Goal: Communication & Community: Answer question/provide support

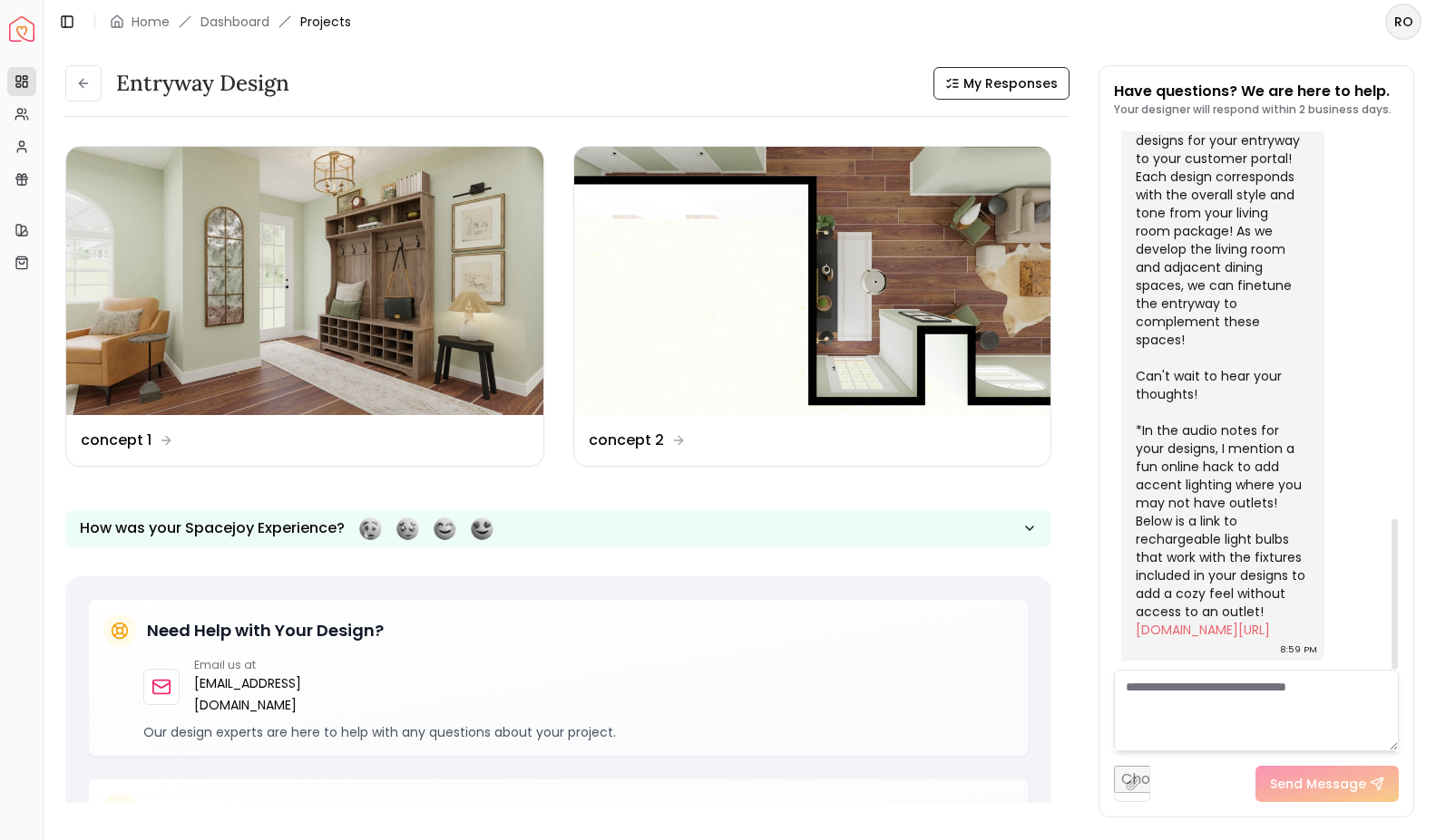
scroll to position [1388, 0]
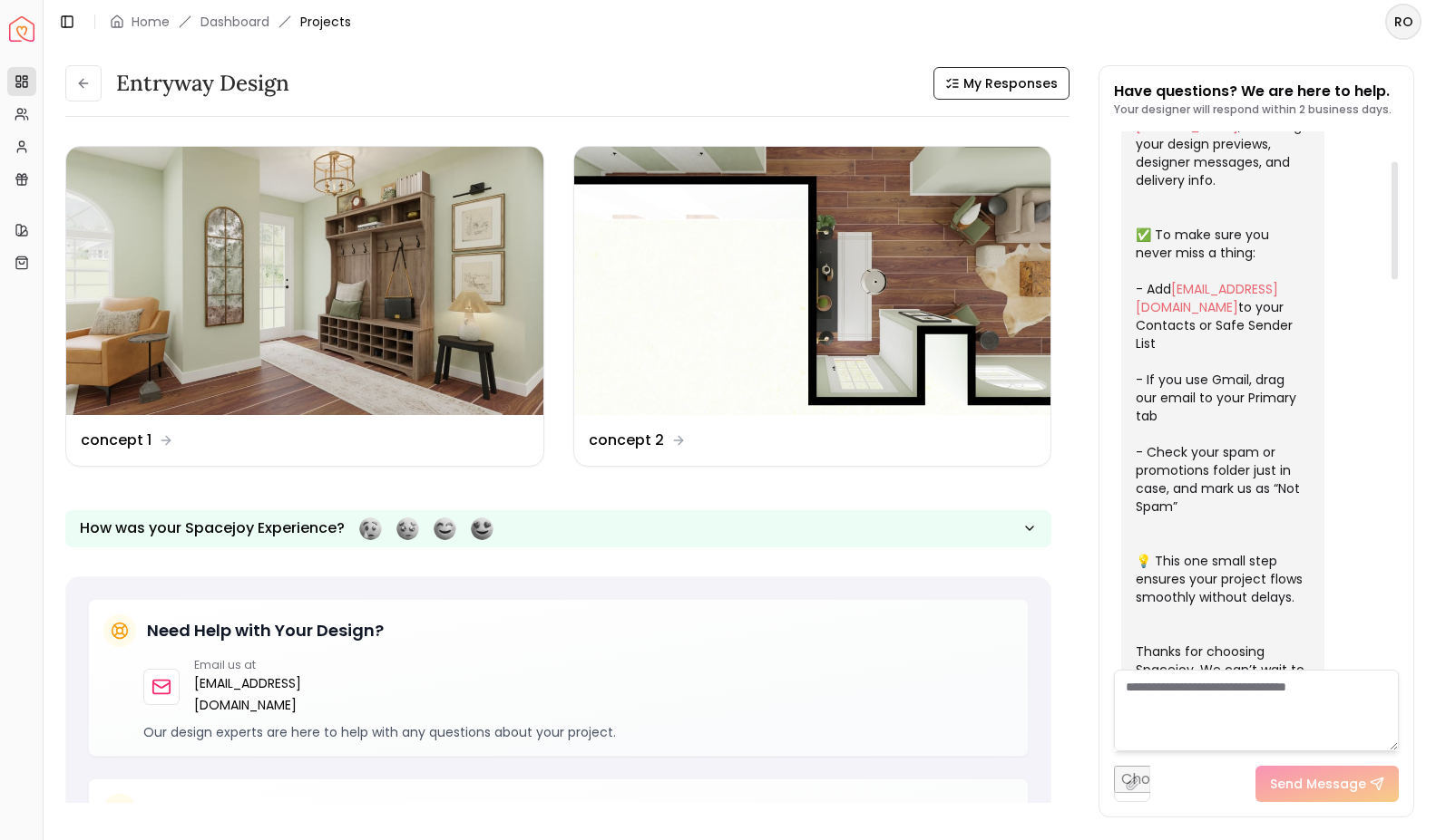
scroll to position [1906, 0]
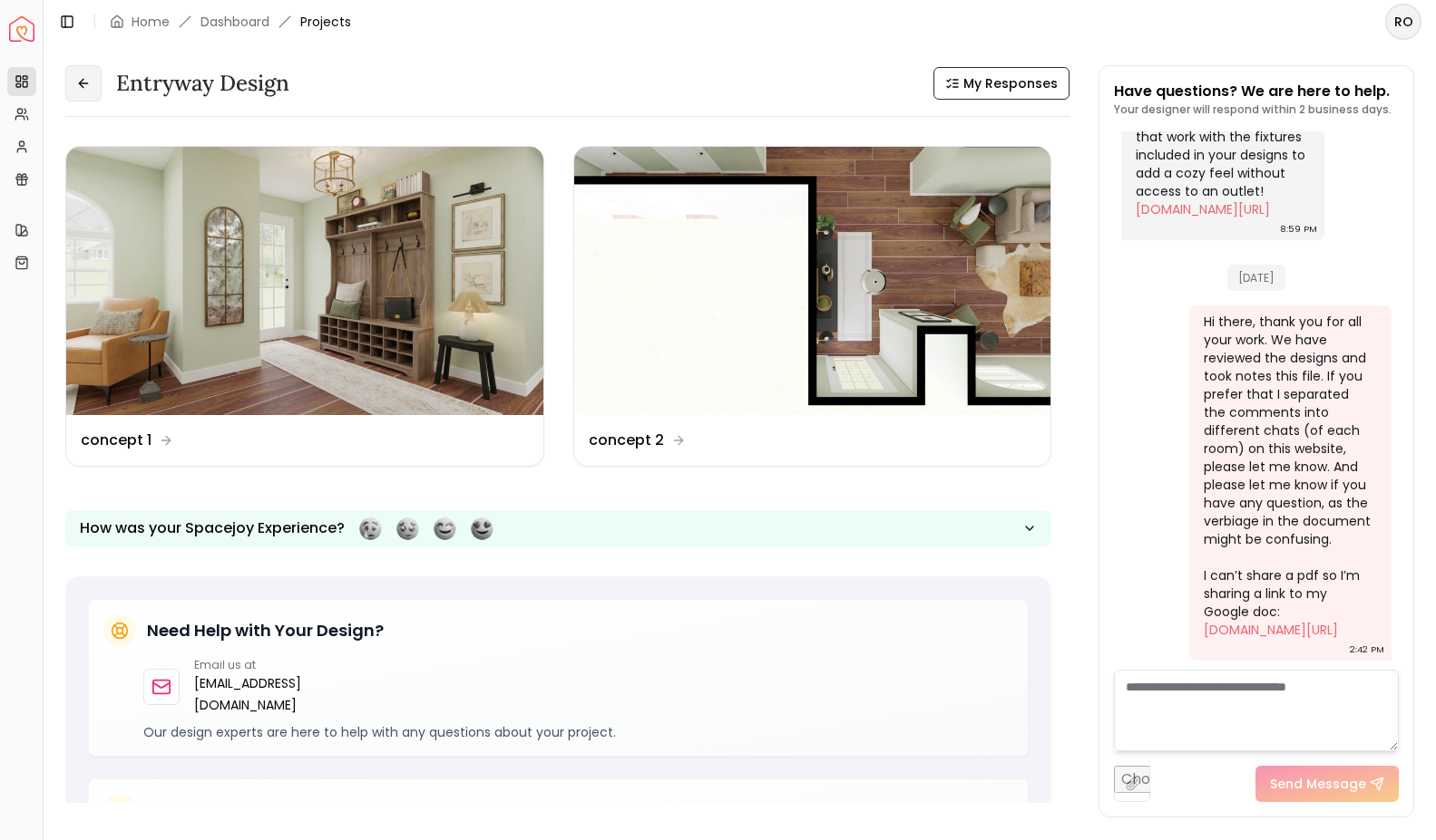
click at [86, 72] on button at bounding box center [84, 84] width 36 height 36
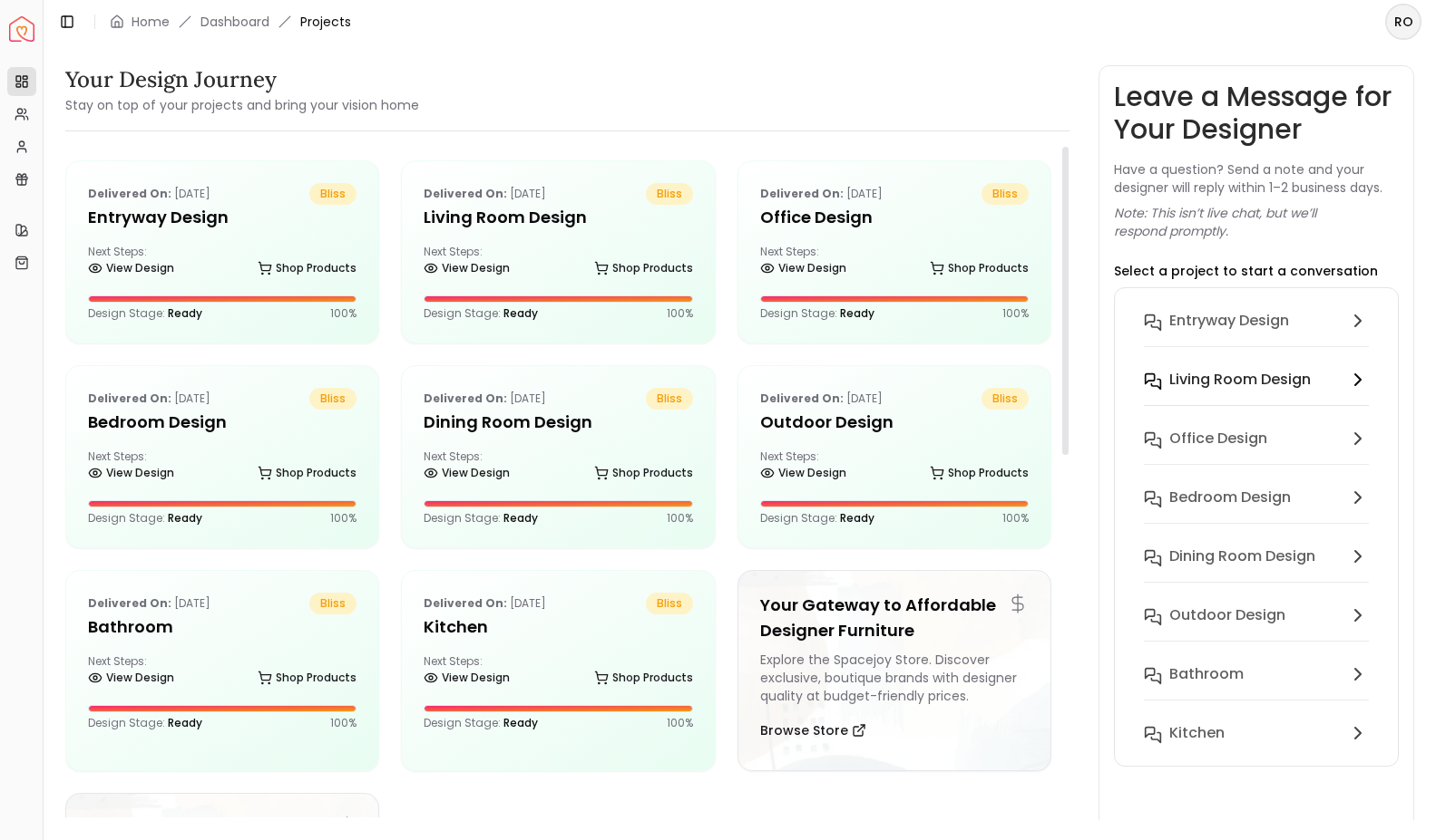
click at [1246, 378] on h6 "Living Room design" at bounding box center [1240, 379] width 142 height 22
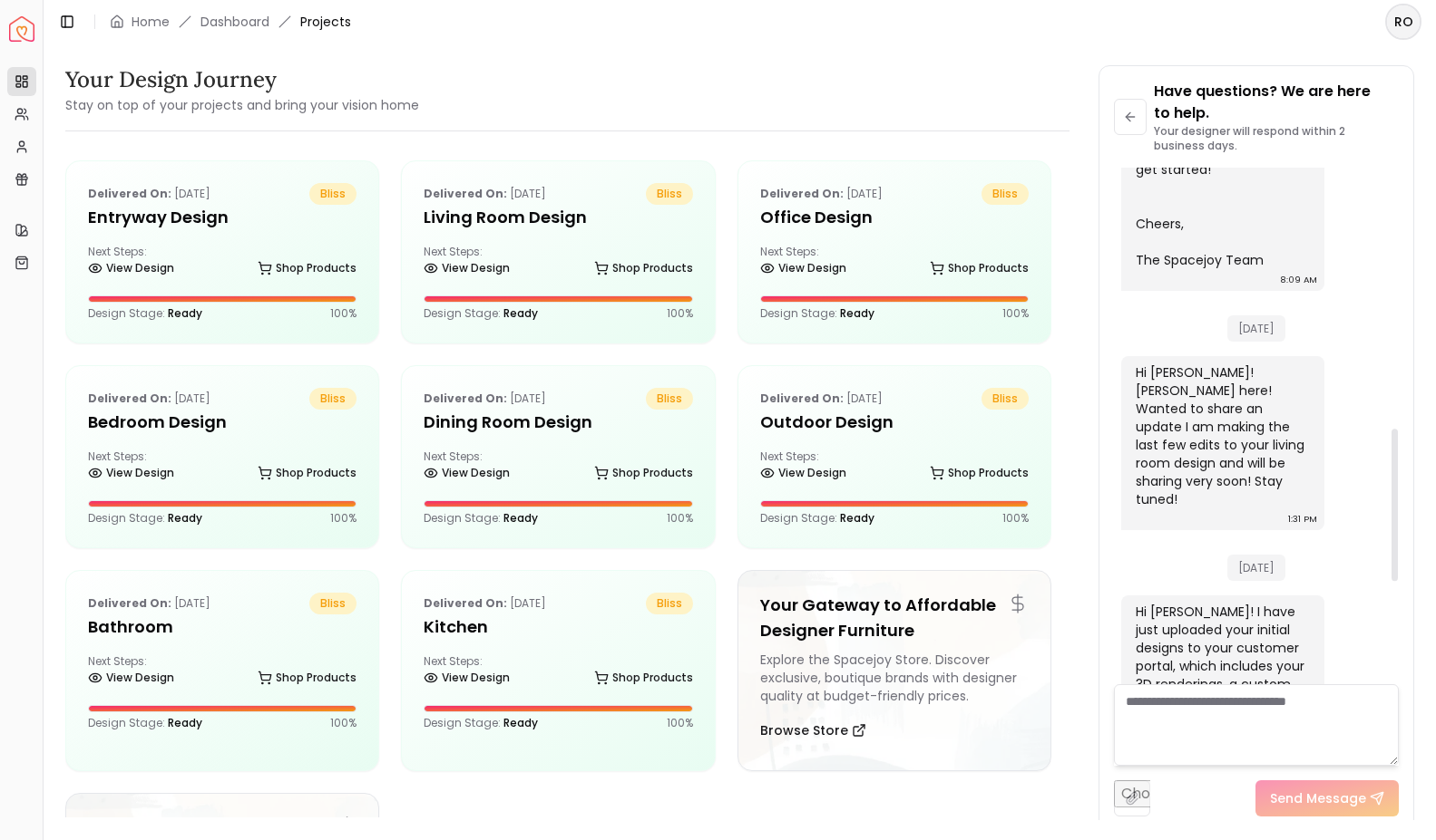
scroll to position [1231, 0]
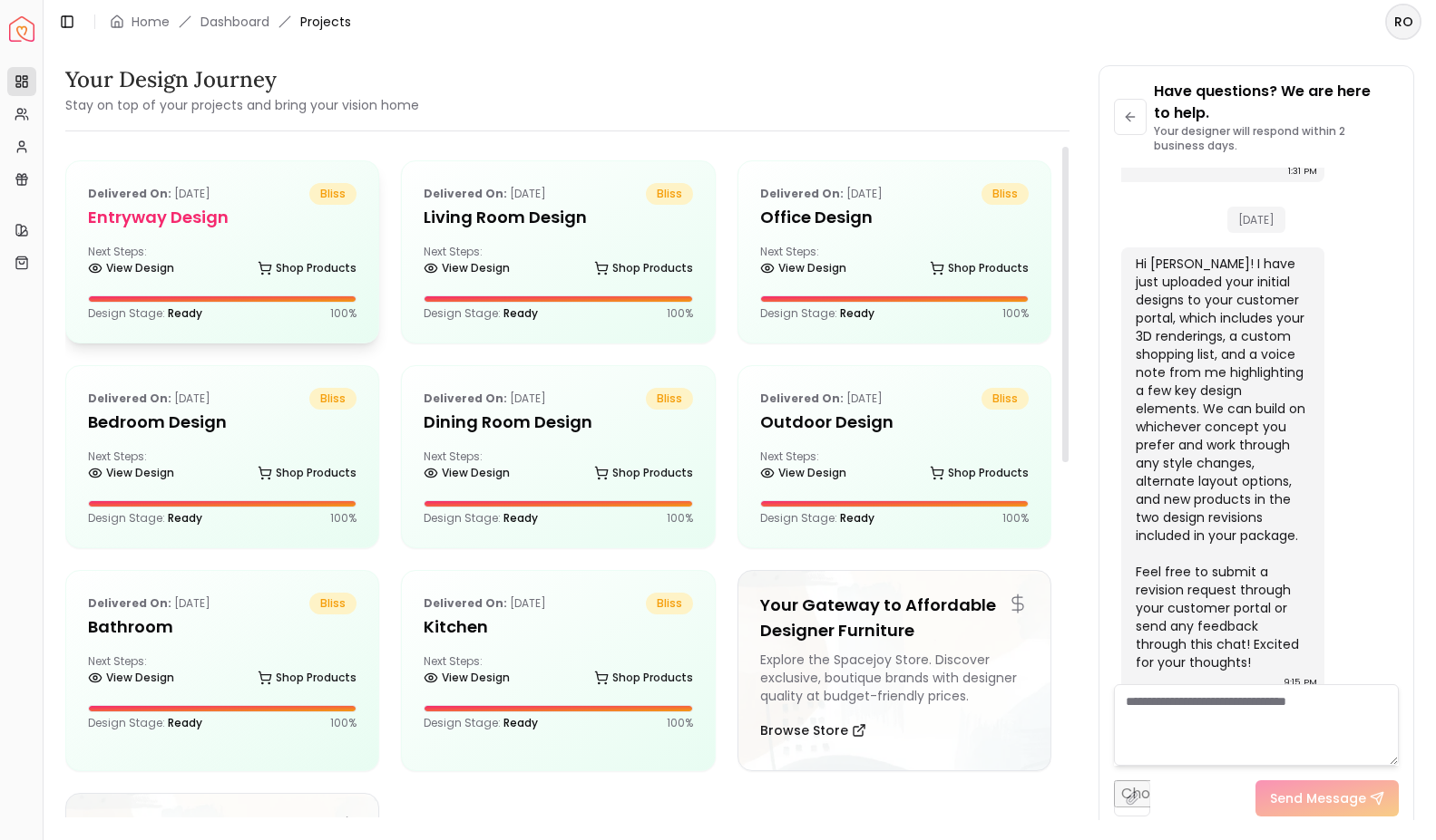
click at [251, 190] on div "Delivered on: Aug 14, 2025 bliss" at bounding box center [222, 193] width 269 height 22
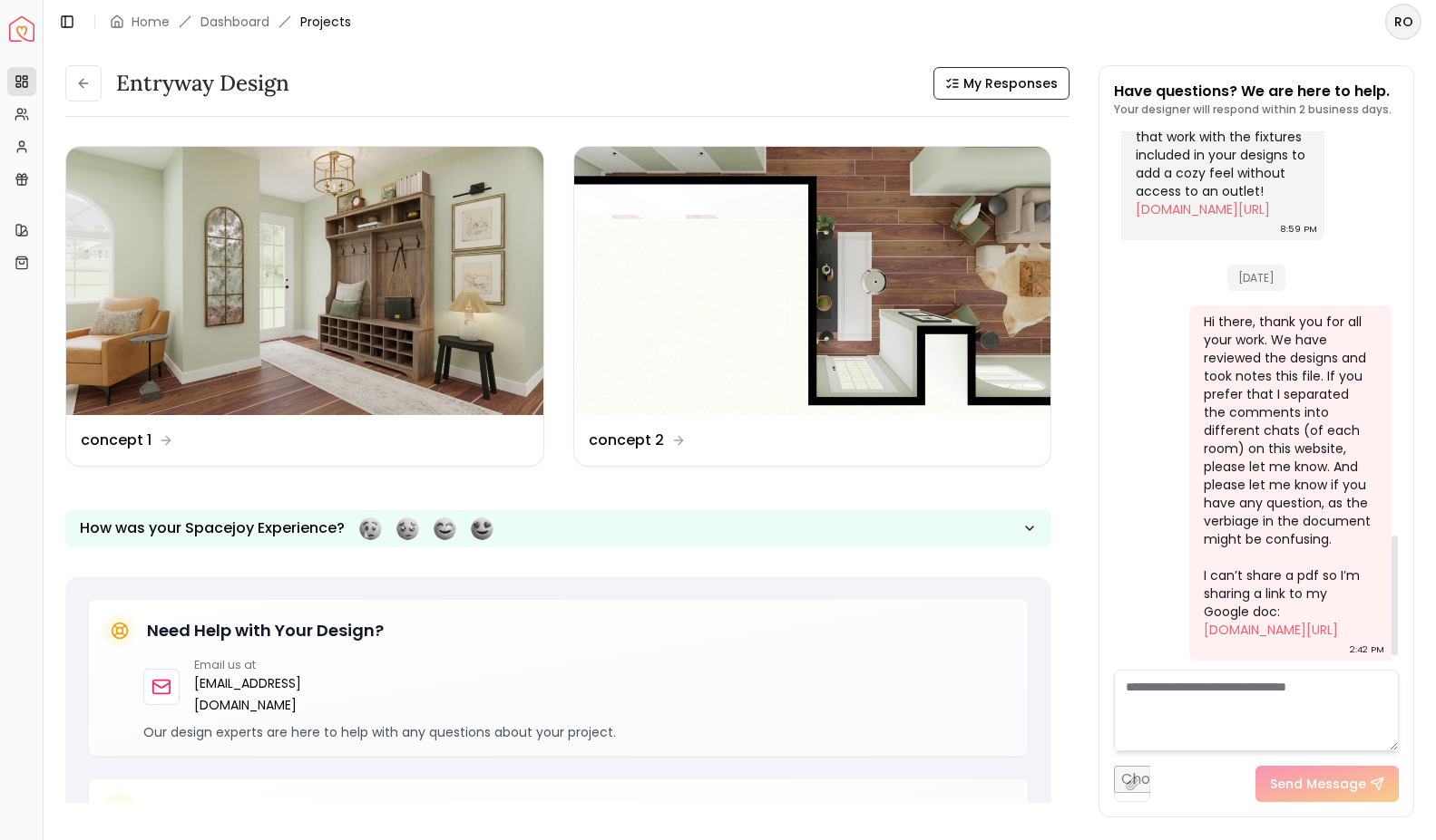
scroll to position [1880, 0]
drag, startPoint x: 1200, startPoint y: 249, endPoint x: 1361, endPoint y: 637, distance: 420.1
click at [1361, 637] on div "Hi there, thank you for all your work. We have reviewed the designs and took no…" at bounding box center [1290, 483] width 202 height 355
click at [1361, 637] on div "Hi there, thank you for all your work. We have reviewed the designs and took no…" at bounding box center [1288, 475] width 170 height 327
drag, startPoint x: 1337, startPoint y: 648, endPoint x: 1201, endPoint y: 241, distance: 429.1
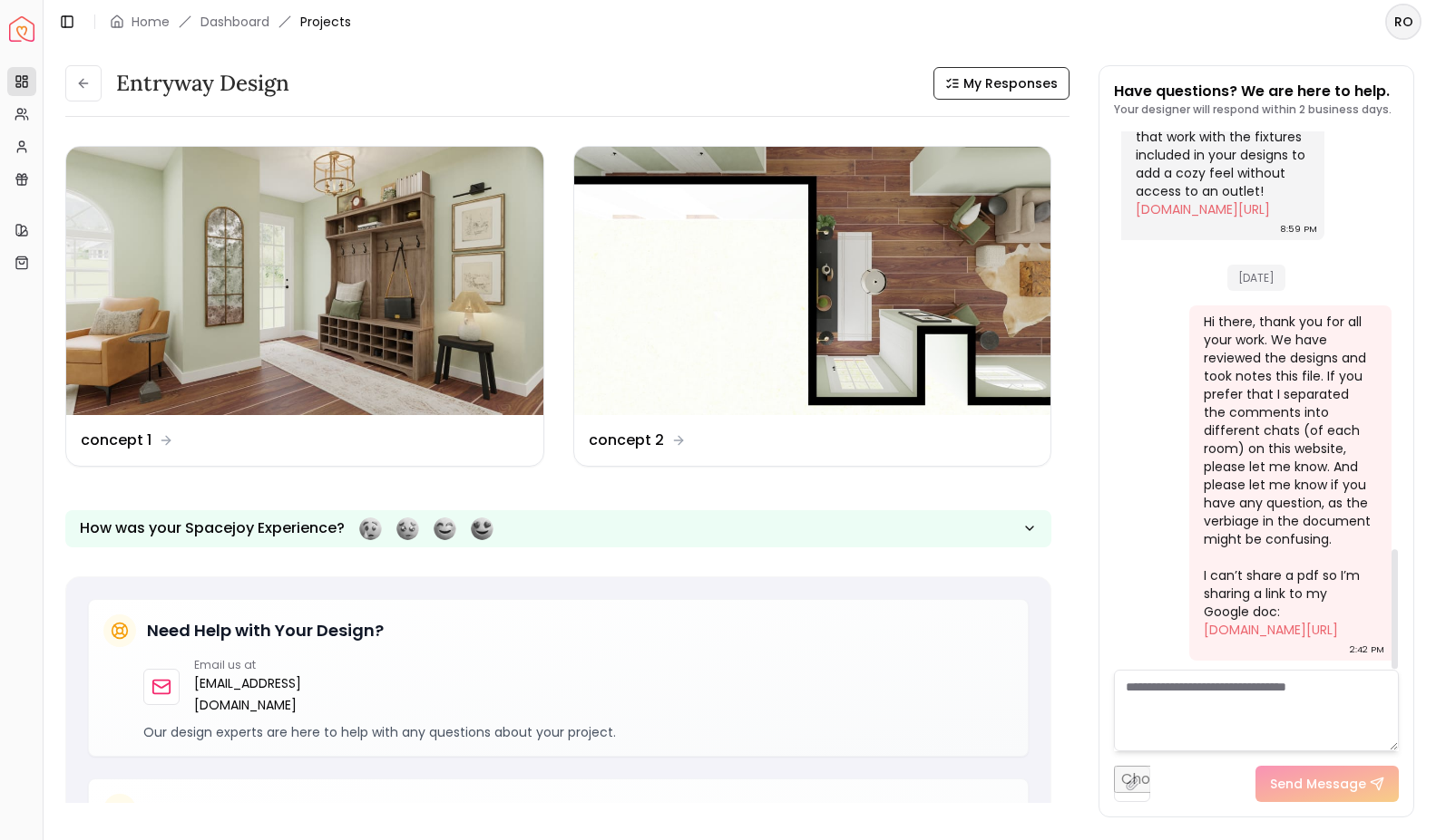
click at [1201, 306] on div "Hi there, thank you for all your work. We have reviewed the designs and took no…" at bounding box center [1290, 483] width 202 height 355
copy div "Hi there, thank you for all your work. We have reviewed the designs and took no…"
click at [1265, 321] on div "Hi there, thank you for all your work. We have reviewed the designs and took no…" at bounding box center [1288, 475] width 170 height 327
click at [75, 71] on button at bounding box center [84, 84] width 36 height 36
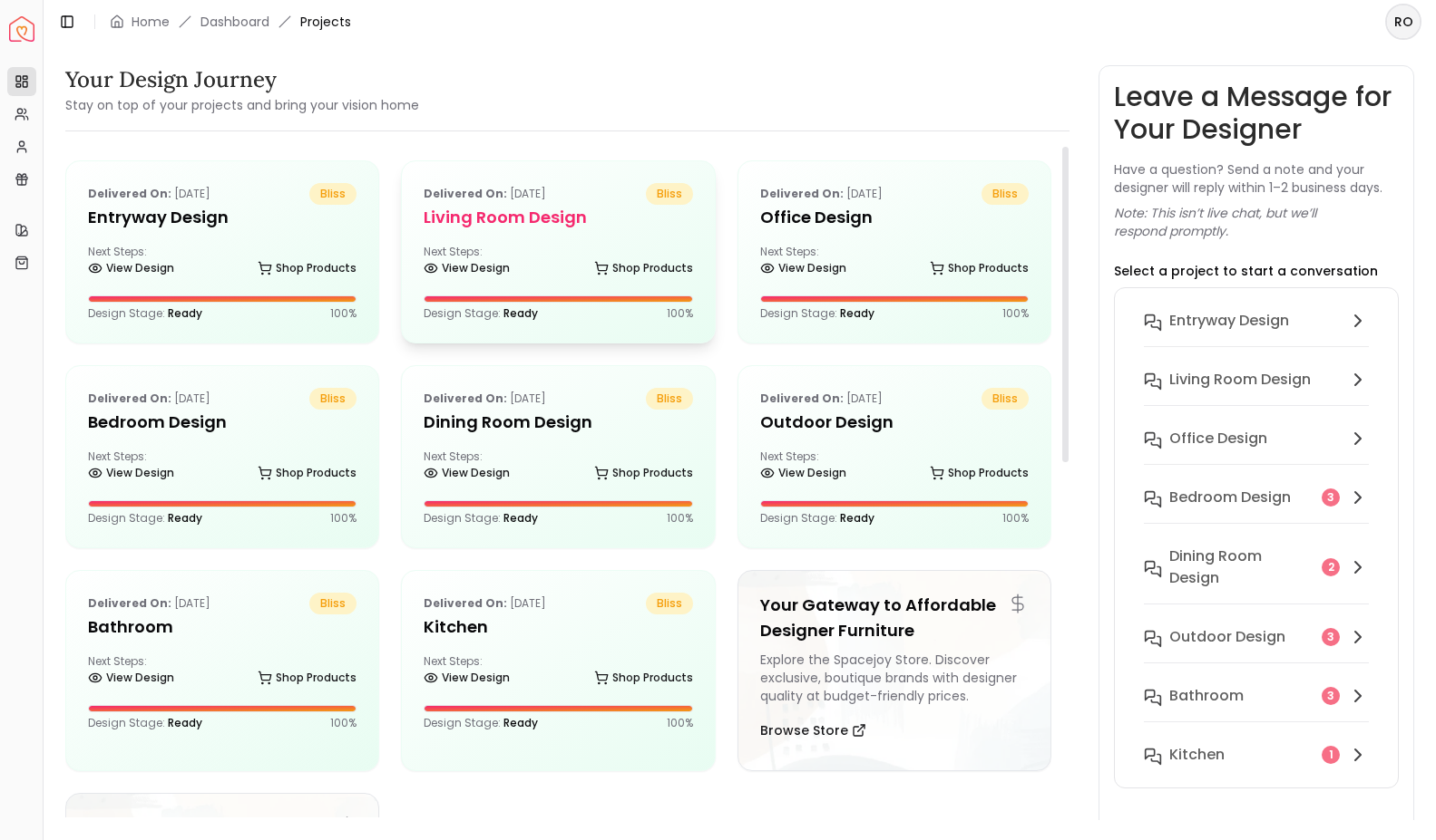
click at [621, 231] on div "Delivered on: Aug 09, 2025 bliss Living Room design Next Steps: View Design Sho…" at bounding box center [557, 251] width 312 height 181
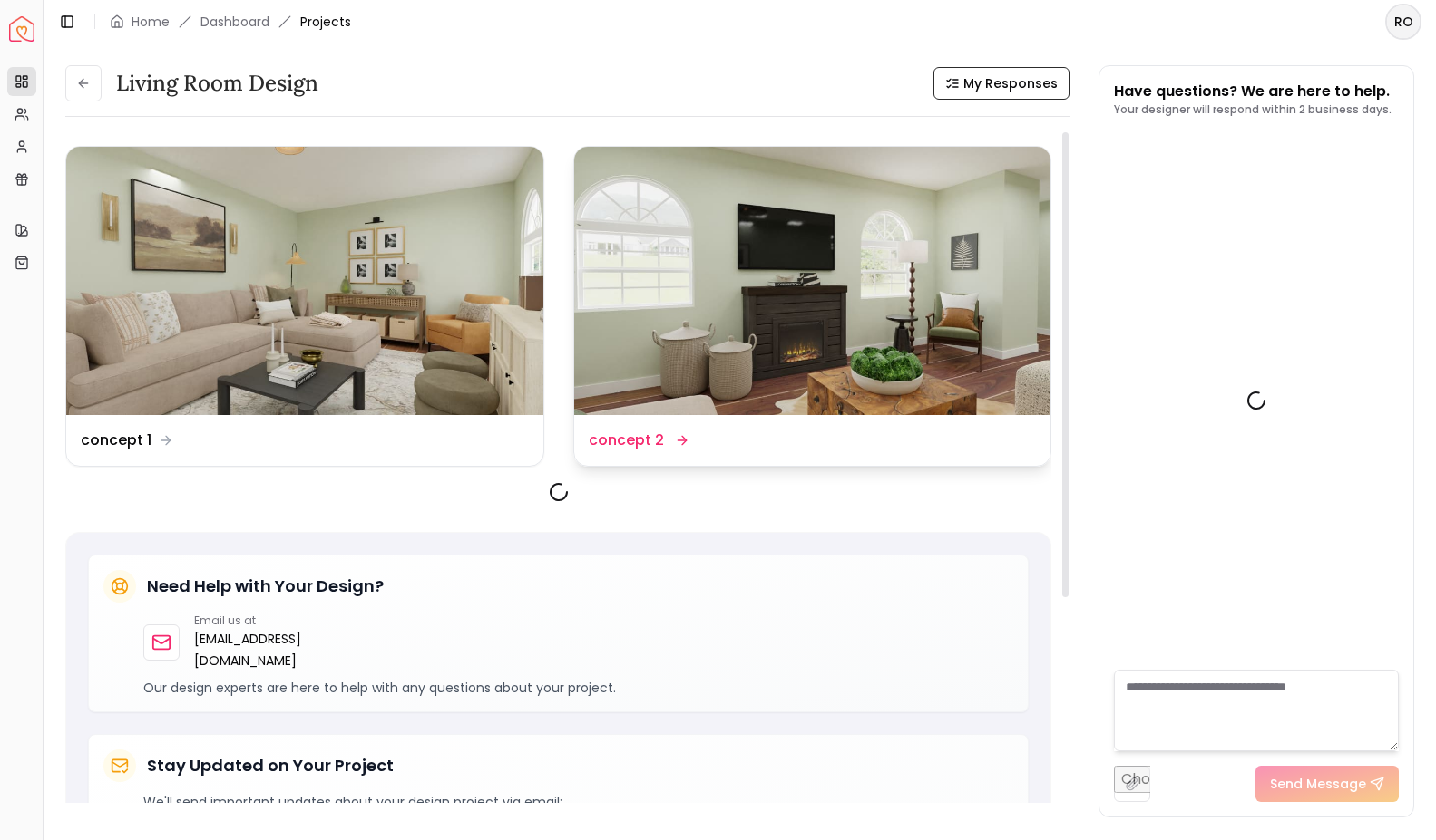
scroll to position [1210, 0]
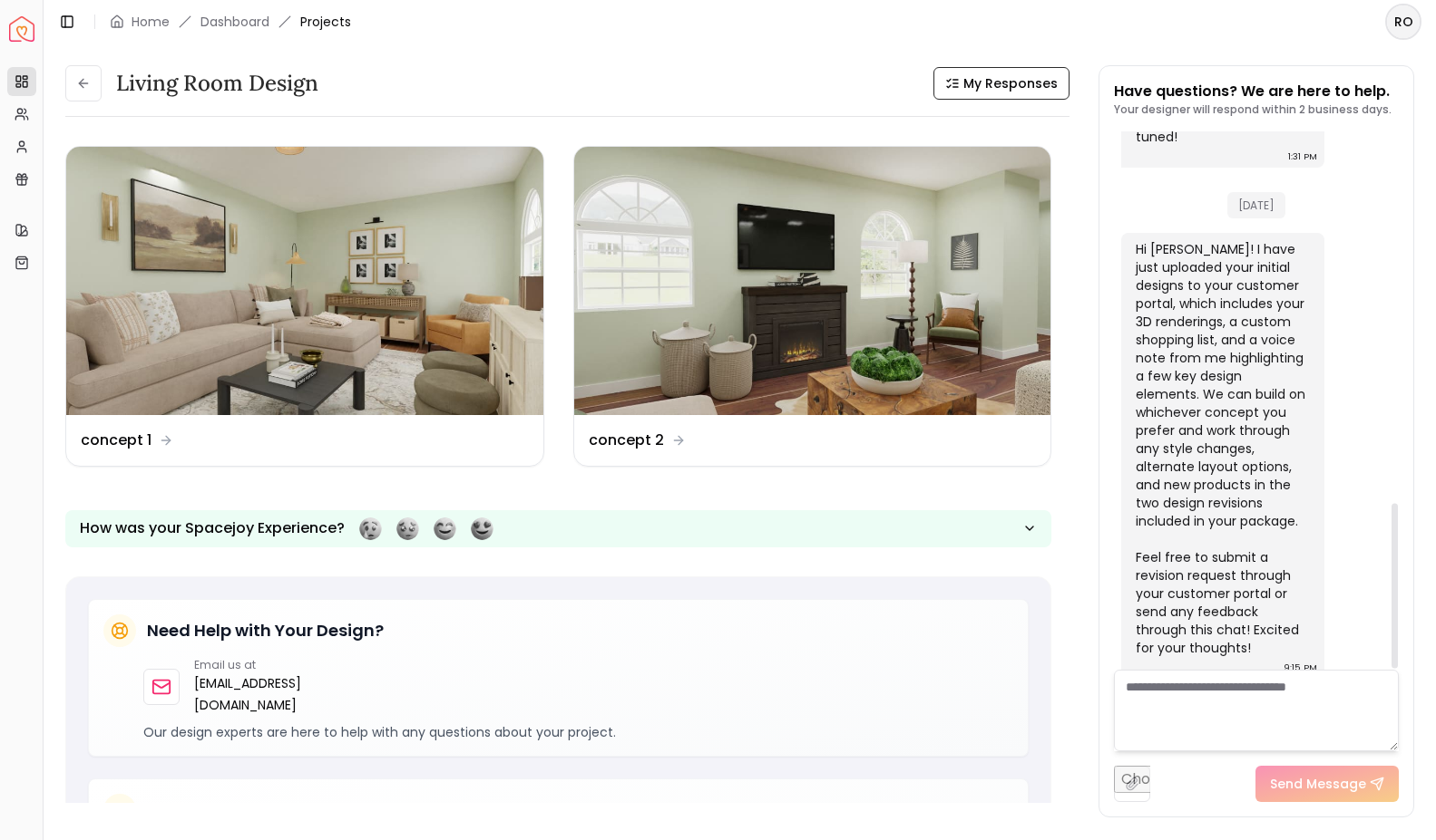
click at [1246, 693] on textarea at bounding box center [1256, 711] width 285 height 82
paste textarea "**********"
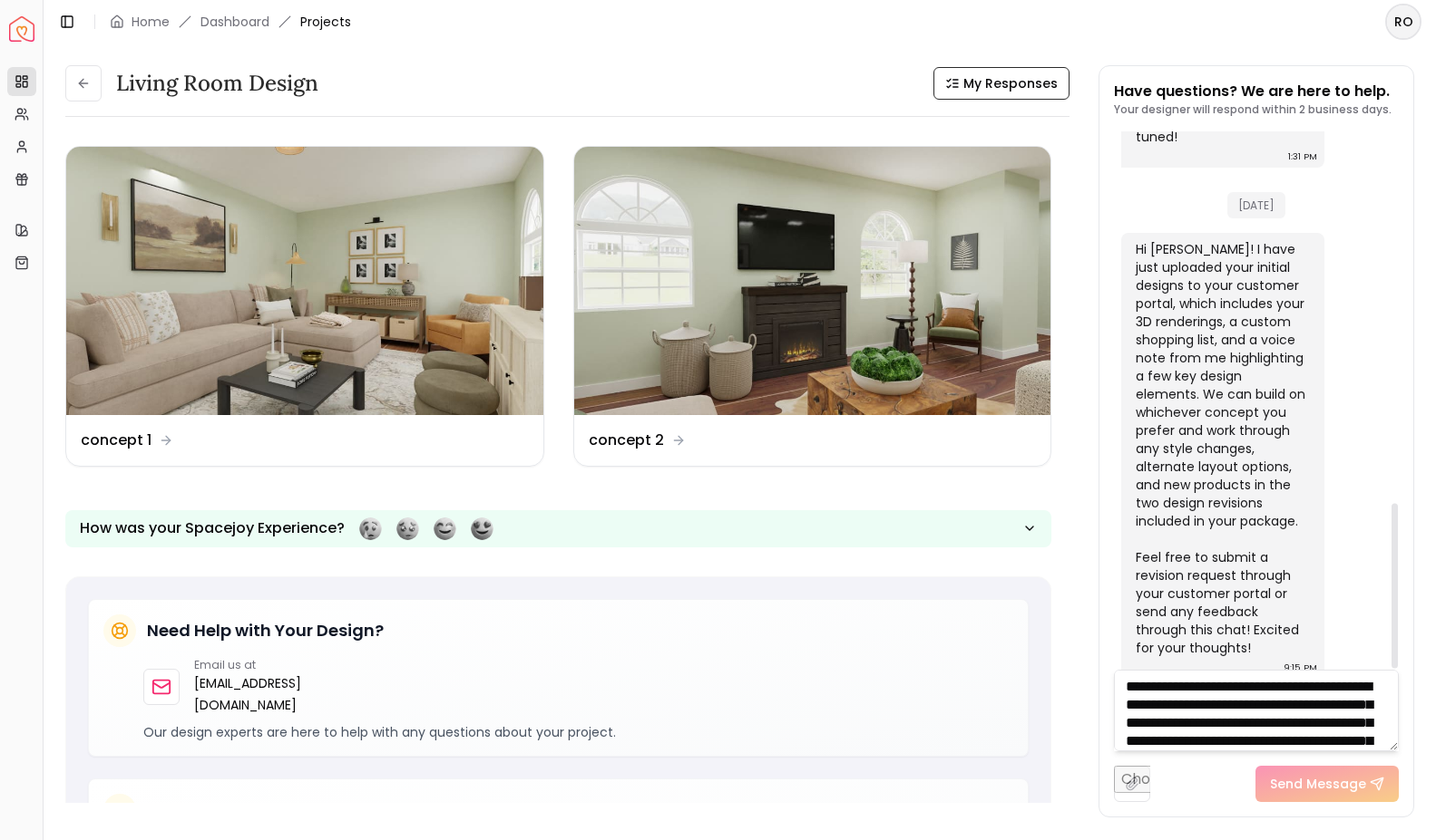
scroll to position [218, 0]
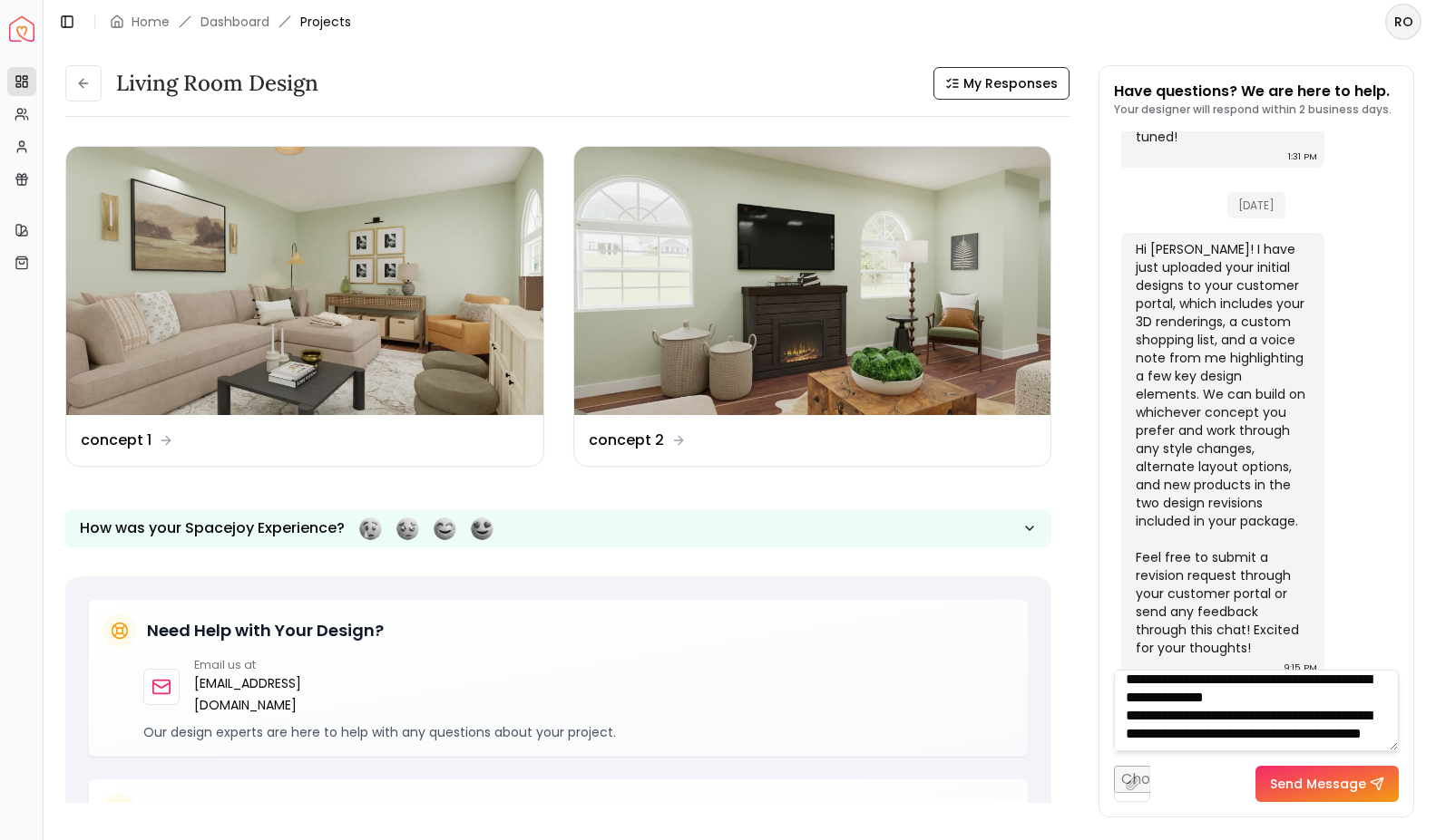
type textarea "**********"
click at [1317, 784] on button "Send Message" at bounding box center [1327, 784] width 143 height 36
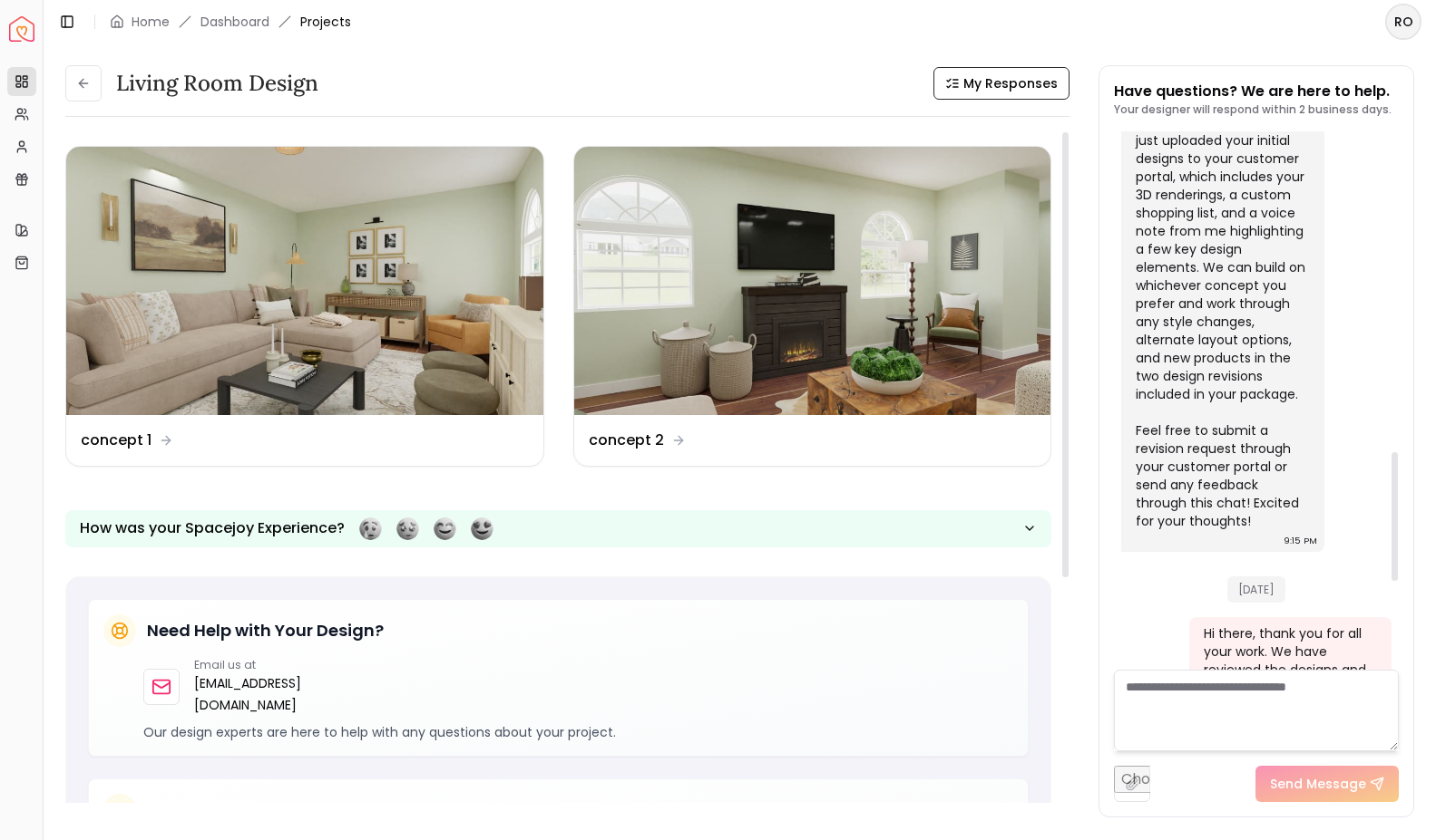
scroll to position [1703, 0]
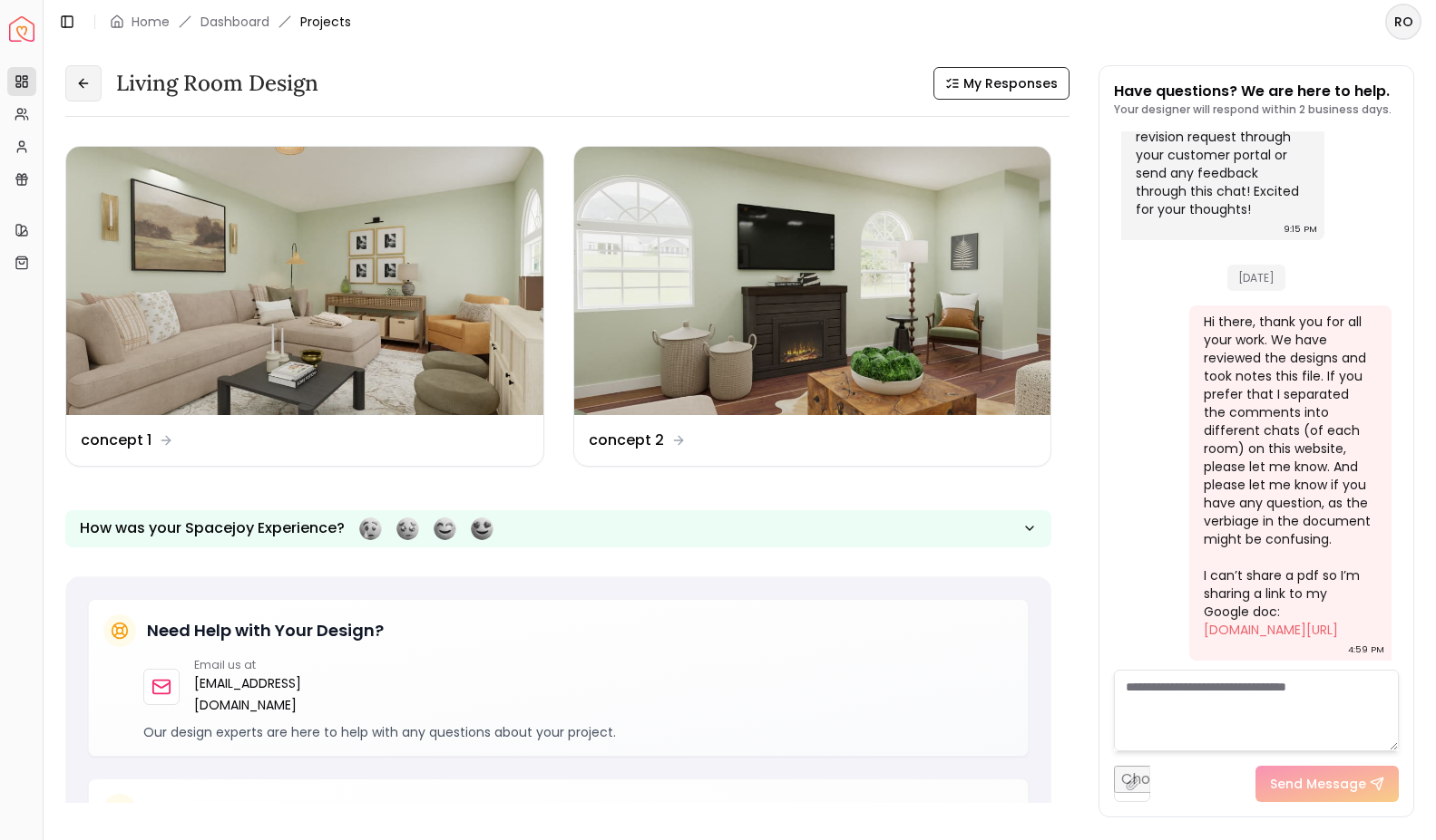
click at [88, 84] on icon at bounding box center [83, 83] width 14 height 14
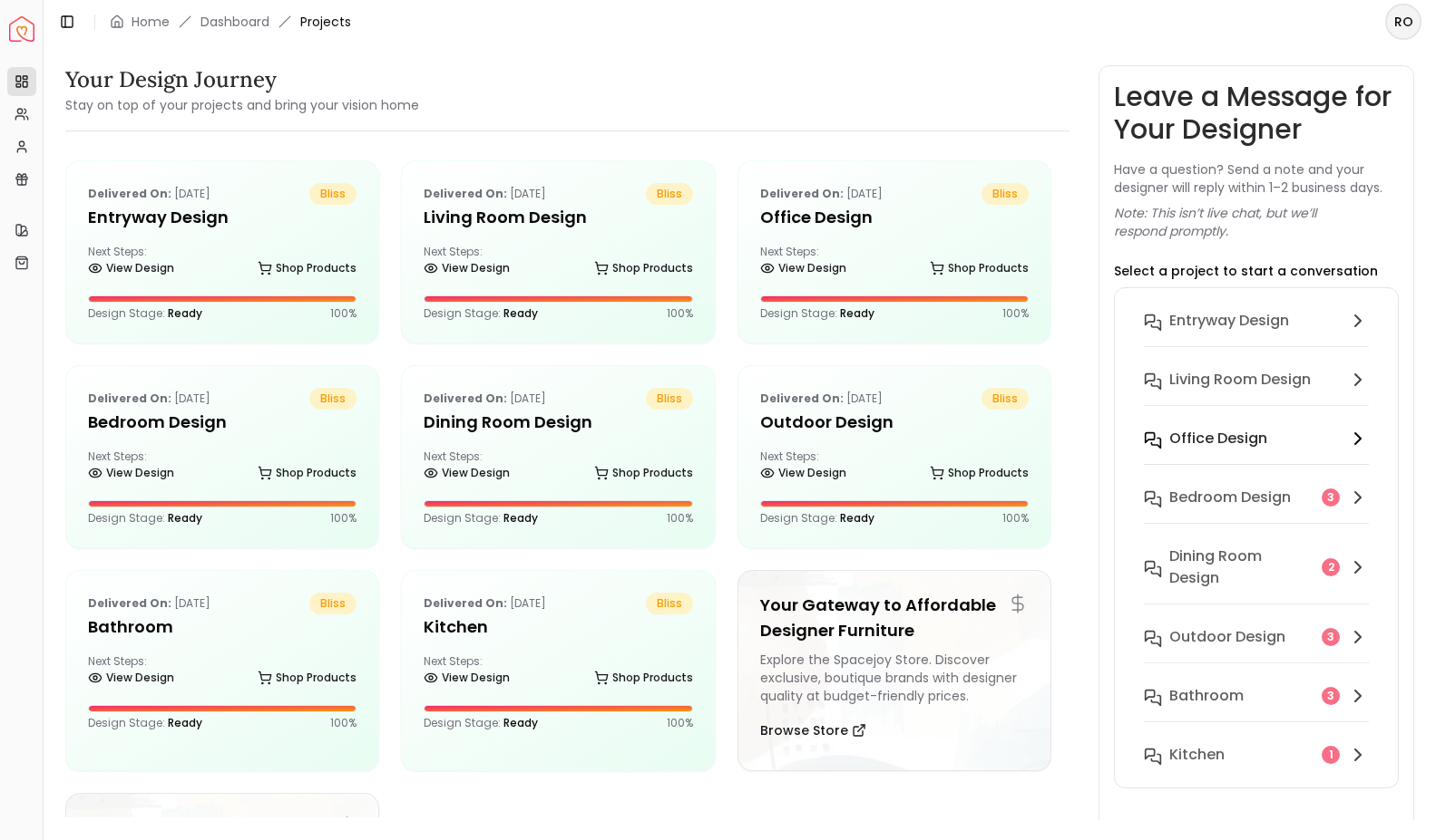
click at [1236, 452] on button "Office design" at bounding box center [1256, 450] width 254 height 59
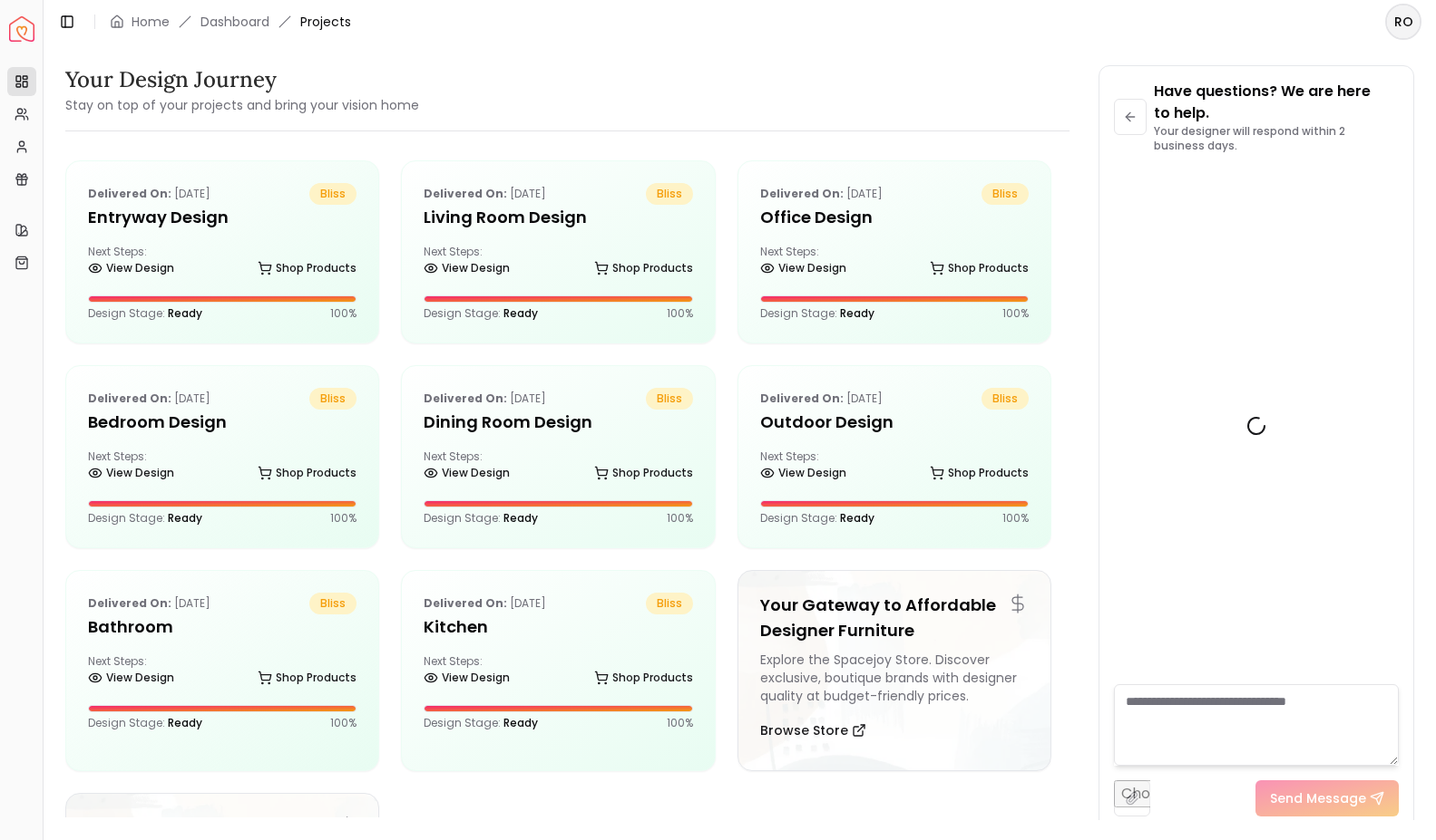
scroll to position [1597, 0]
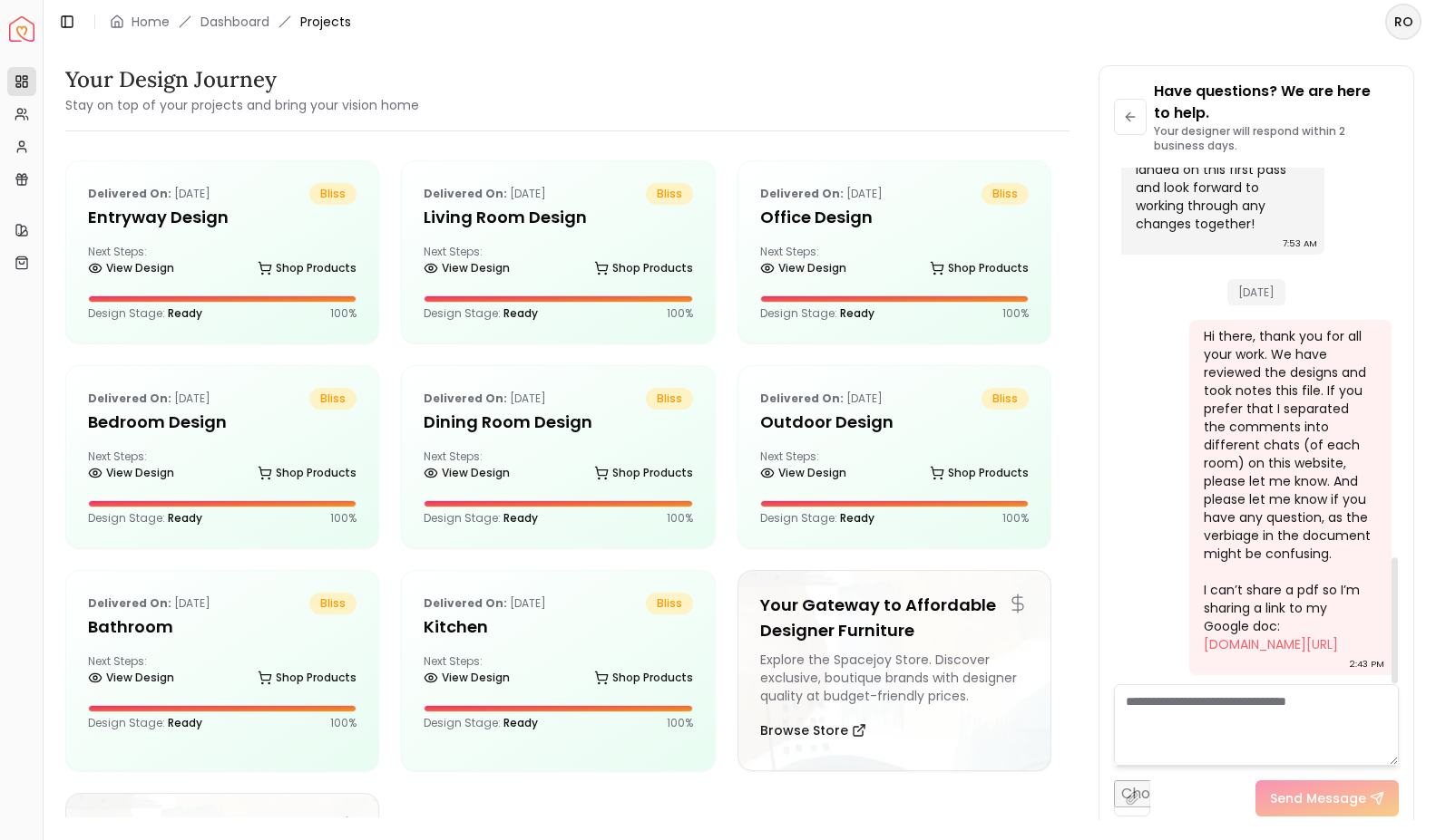
click at [1176, 708] on textarea at bounding box center [1256, 726] width 285 height 82
paste textarea "**********"
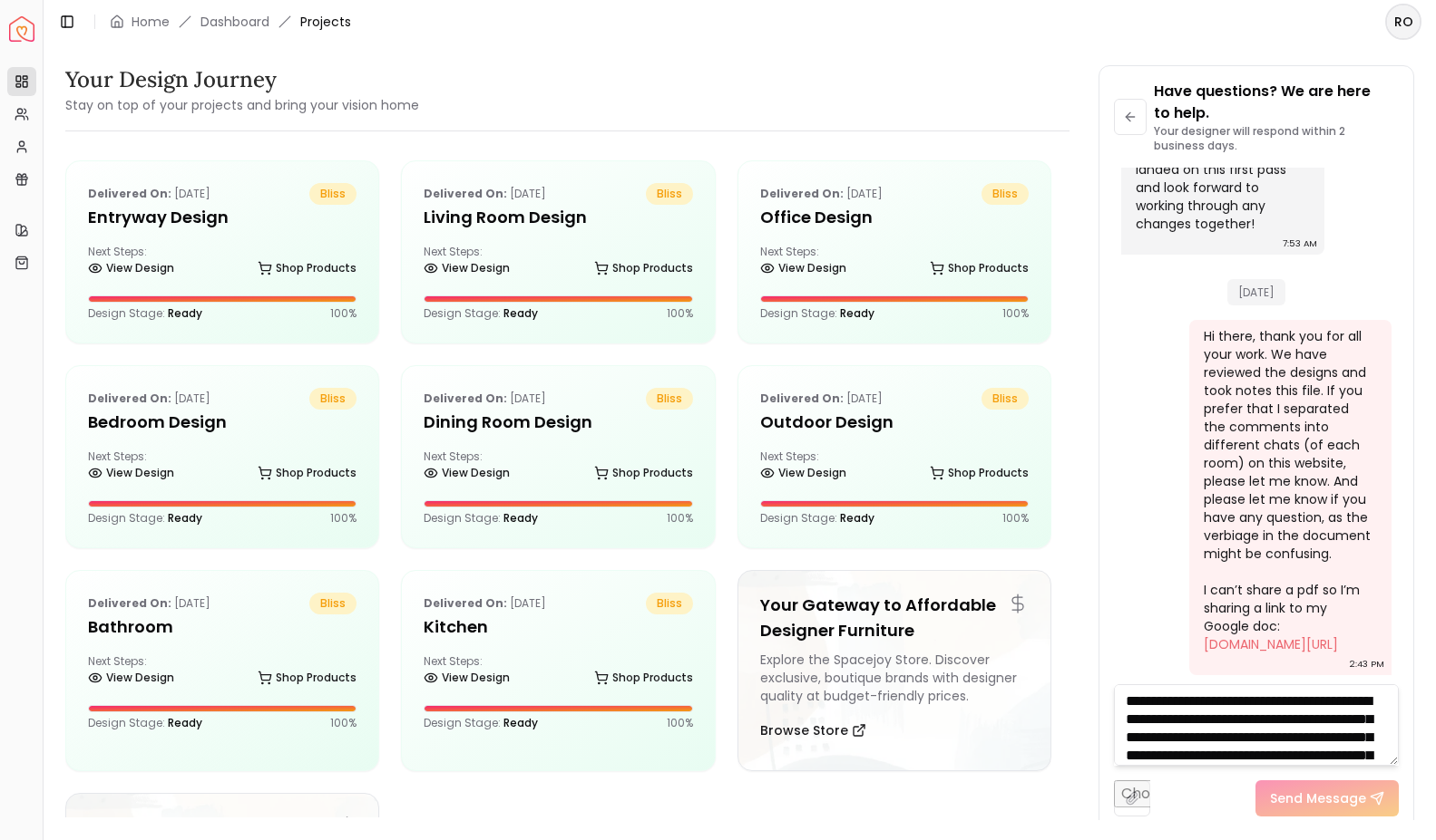
scroll to position [218, 0]
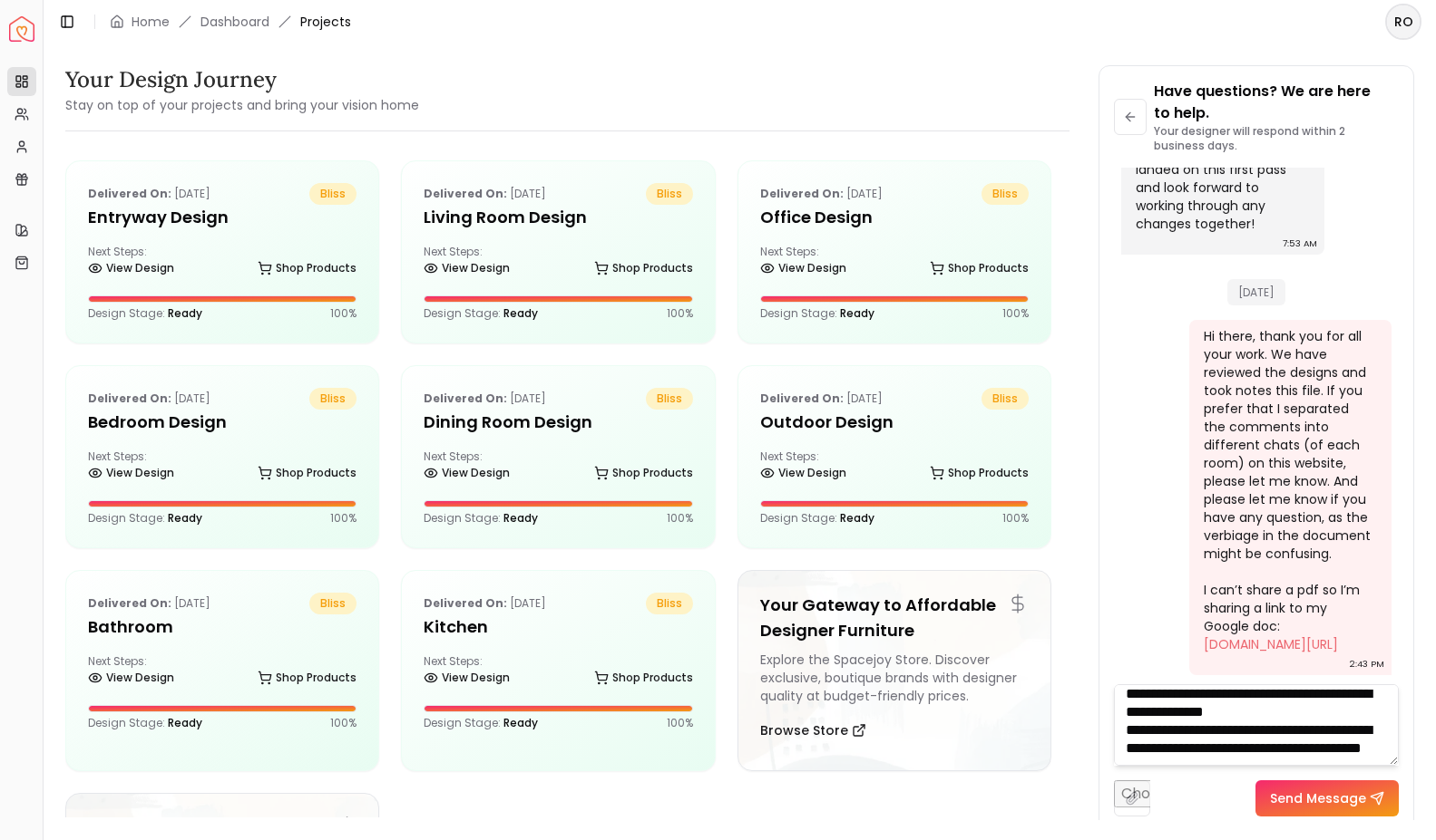
type textarea "**********"
click at [1313, 802] on button "Send Message" at bounding box center [1327, 799] width 143 height 36
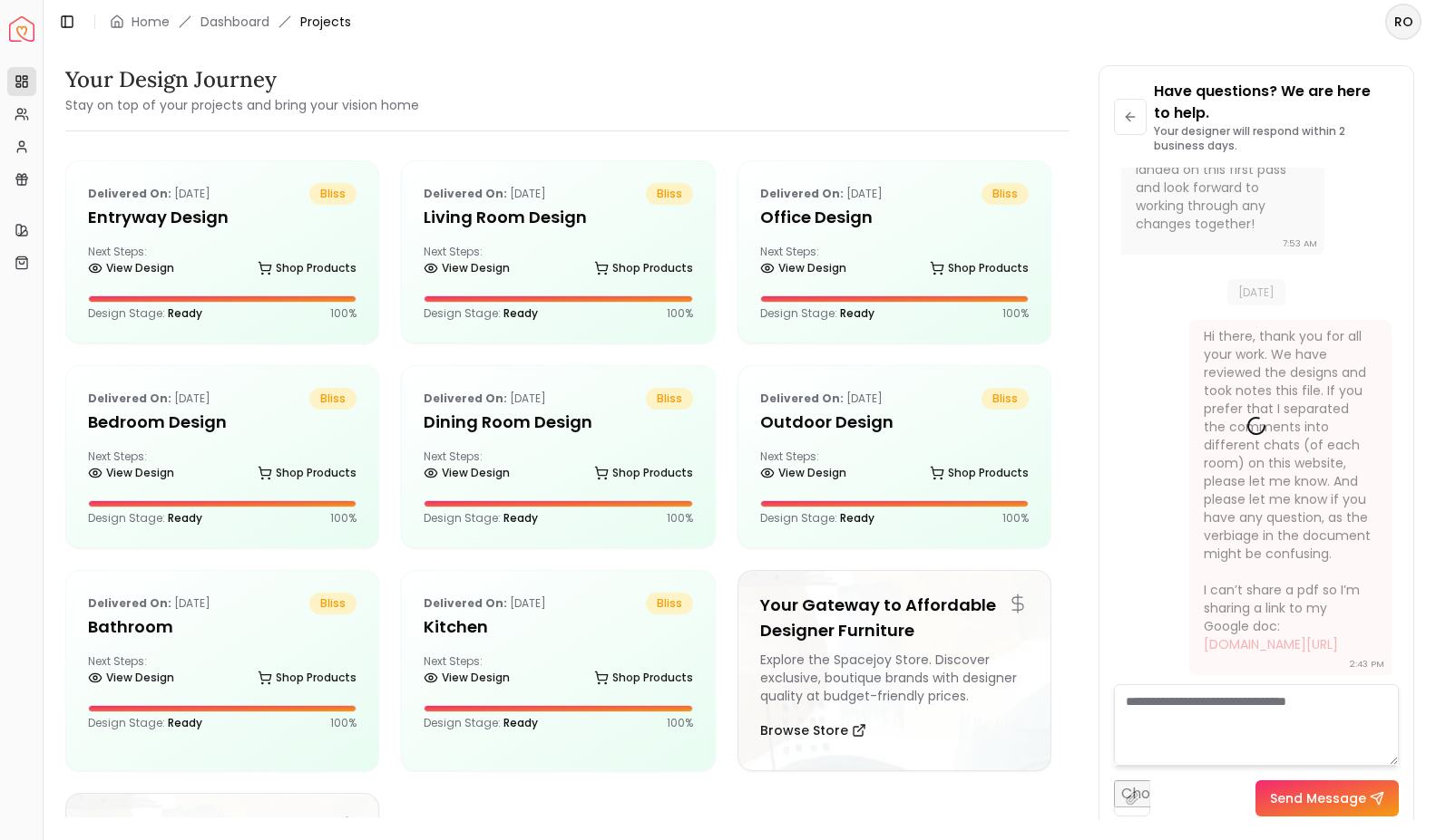
scroll to position [0, 0]
